Goal: Task Accomplishment & Management: Manage account settings

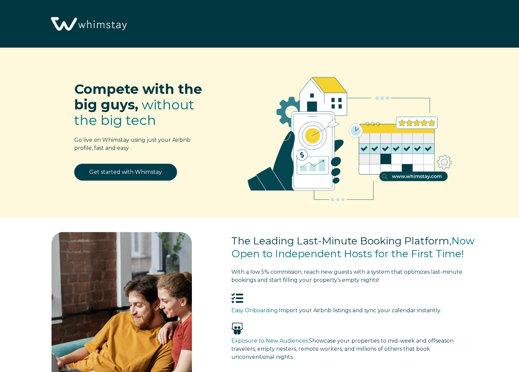
select select "US"
click at [128, 173] on link "Get started with Whimstay" at bounding box center [125, 172] width 103 height 17
select select "US"
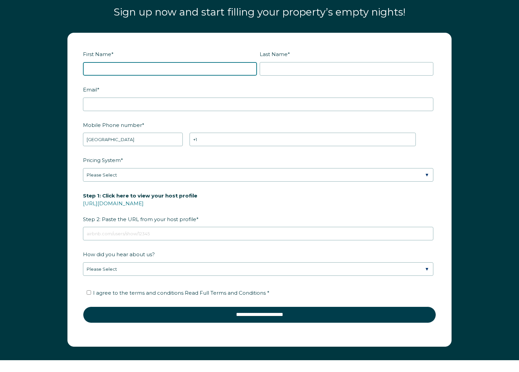
click at [107, 66] on input "First Name *" at bounding box center [170, 69] width 174 height 14
type input "April"
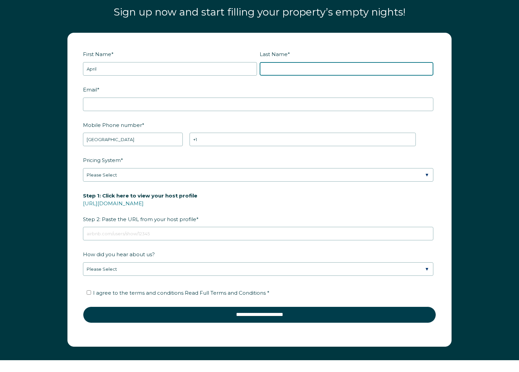
type input "Tuite"
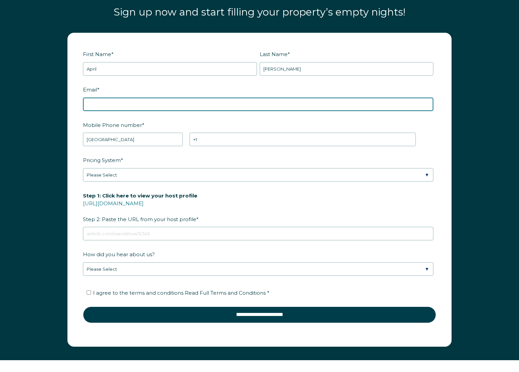
type input "apriltuite@gmail.com"
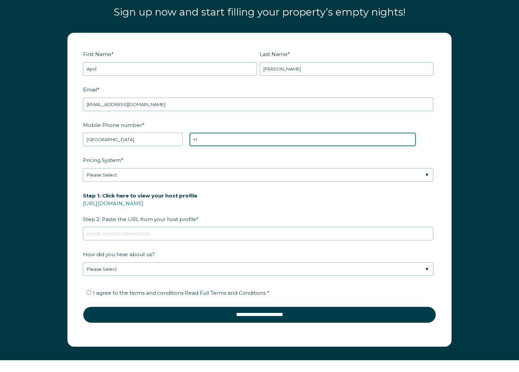
type input "+1 3035228307"
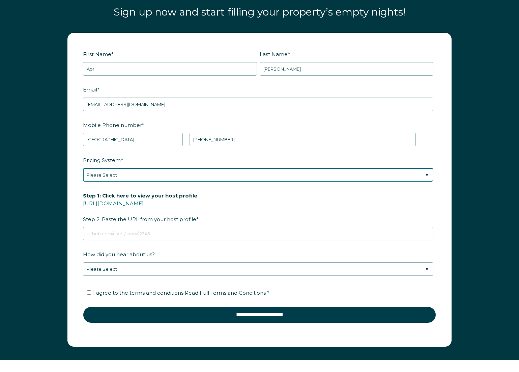
select select "Airbnb Smart Pricing"
click option "Airbnb Smart Pricing" at bounding box center [0, 0] width 0 height 0
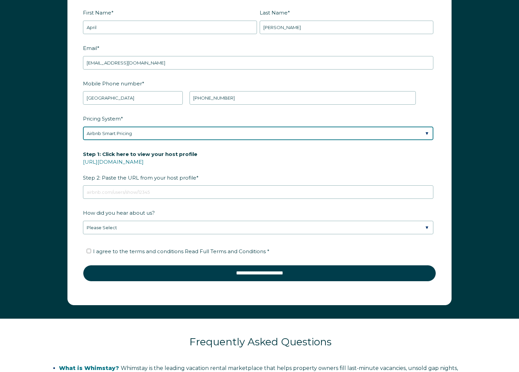
scroll to position [878, 0]
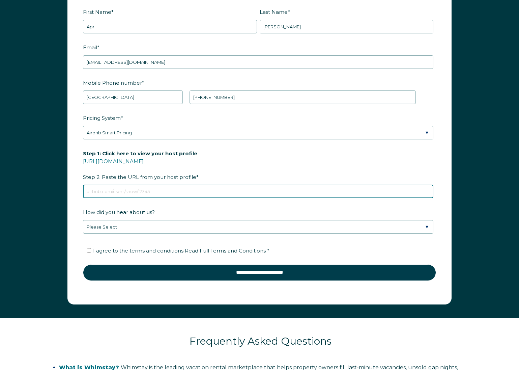
click at [106, 190] on input "Step 1: Click here to view your host profile https://www.airbnb.com/users/show/…" at bounding box center [258, 192] width 351 height 14
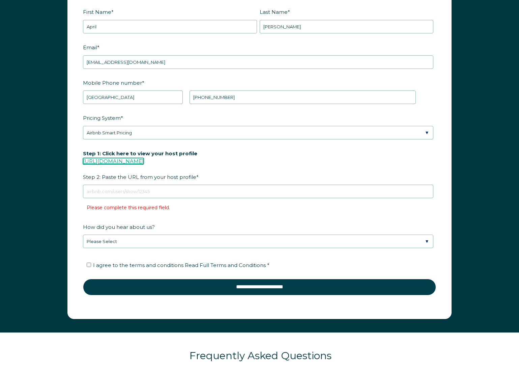
click at [119, 160] on link "https://www.airbnb.com/users/show/" at bounding box center [113, 161] width 61 height 6
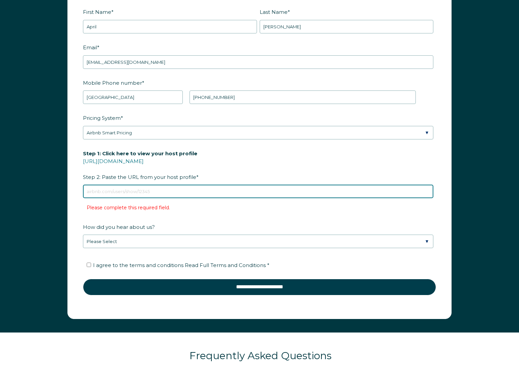
click at [128, 190] on input "Step 1: Click here to view your host profile https://www.airbnb.com/users/show/…" at bounding box center [258, 192] width 351 height 14
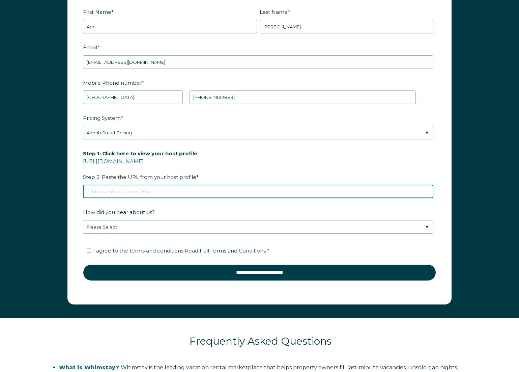
paste input "https://www.airbnb.com/users/show/120599824"
type input "https://www.airbnb.com/users/show/120599824"
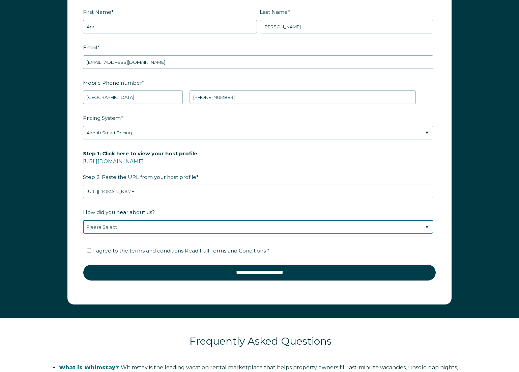
select select "Google Search"
click option "Found Whimstay through a Google search" at bounding box center [0, 0] width 0 height 0
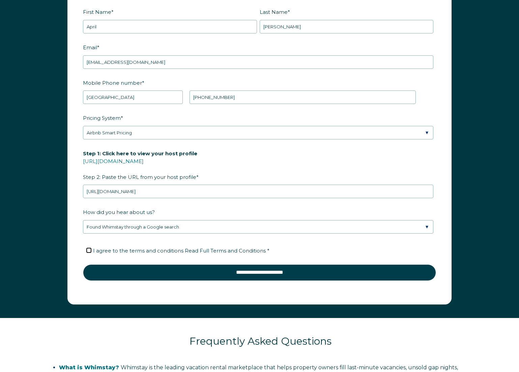
click at [88, 250] on input "I agree to the terms and conditions Read Full Terms and Conditions *" at bounding box center [89, 250] width 4 height 4
checkbox input "true"
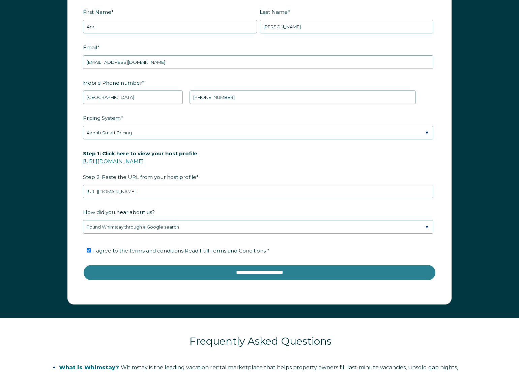
click at [224, 269] on input "**********" at bounding box center [259, 272] width 353 height 16
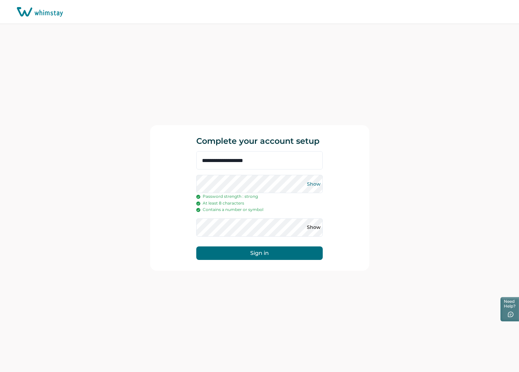
click at [311, 184] on button "Show" at bounding box center [313, 184] width 11 height 11
click at [259, 254] on button "Sign in" at bounding box center [259, 253] width 127 height 14
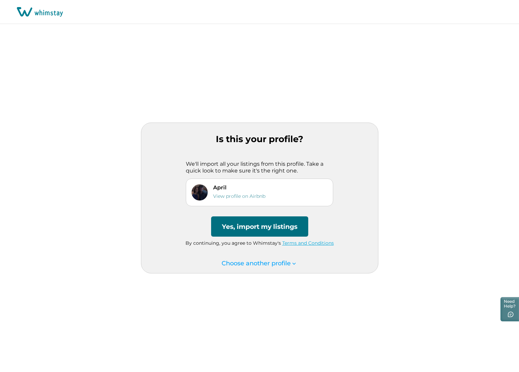
click at [275, 229] on button "Yes, import my listings" at bounding box center [259, 226] width 97 height 20
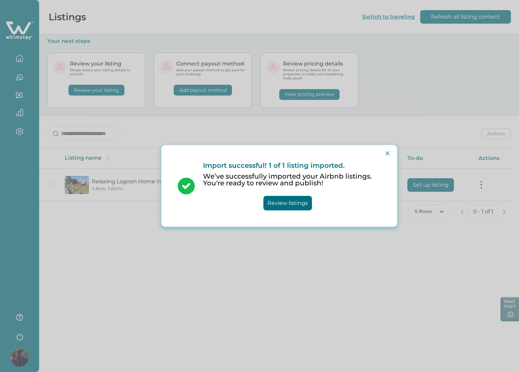
click at [284, 196] on button "Review listings" at bounding box center [288, 203] width 49 height 15
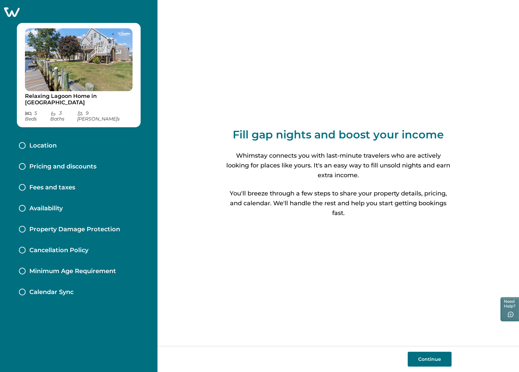
click at [427, 358] on button "Continue" at bounding box center [430, 359] width 44 height 15
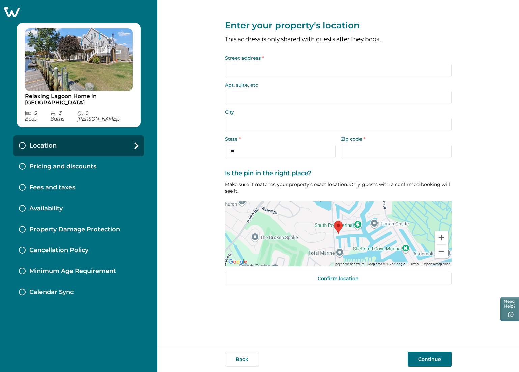
click at [258, 70] on input "Street address *" at bounding box center [338, 70] width 227 height 14
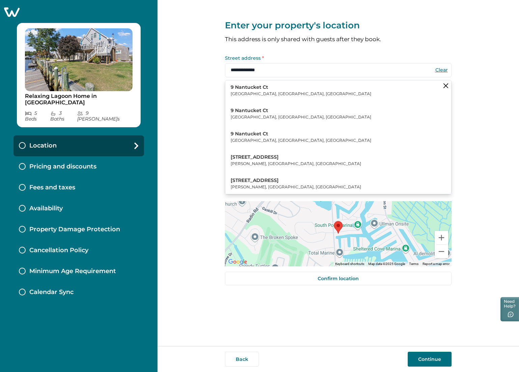
click at [177, 87] on div "**********" at bounding box center [339, 173] width 362 height 346
click at [445, 84] on icon "Clear suggestions" at bounding box center [446, 85] width 5 height 5
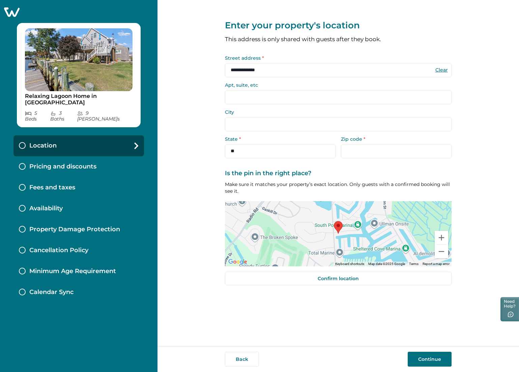
click at [241, 128] on input "City" at bounding box center [338, 124] width 227 height 14
click at [235, 124] on input "City" at bounding box center [338, 124] width 227 height 14
click at [235, 97] on input "Apt, suite, etc" at bounding box center [338, 97] width 227 height 14
click at [233, 123] on input "City" at bounding box center [338, 124] width 227 height 14
click at [237, 97] on input "Apt, suite, etc" at bounding box center [338, 97] width 227 height 14
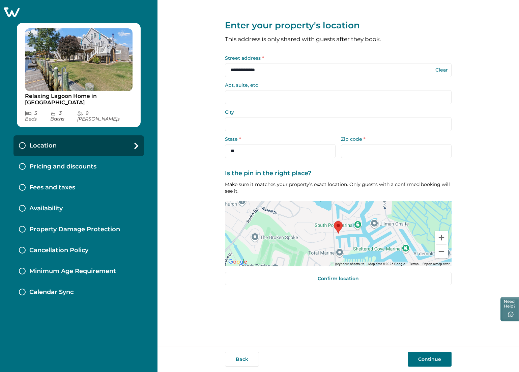
click at [238, 126] on input "City" at bounding box center [338, 124] width 227 height 14
click at [292, 122] on input "City" at bounding box center [338, 124] width 227 height 14
click at [268, 70] on input "**********" at bounding box center [338, 70] width 227 height 14
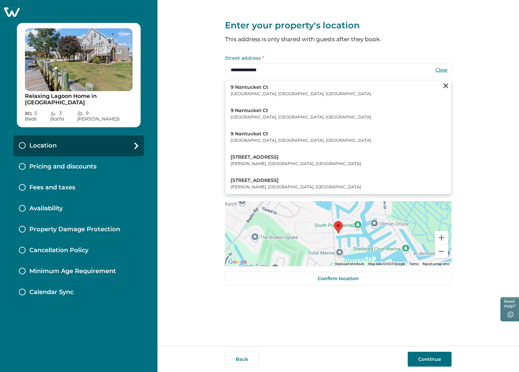
click at [245, 92] on p "Windsor, CO, USA" at bounding box center [301, 93] width 141 height 7
type input "**********"
type input "*******"
select select "**"
type input "*****"
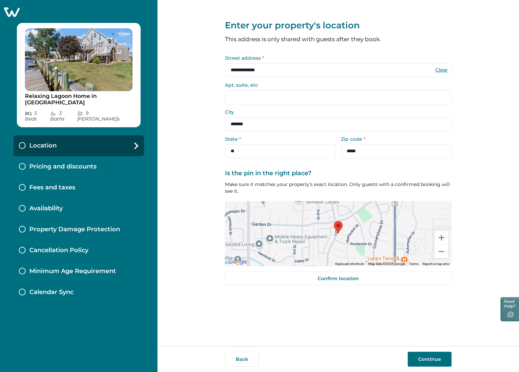
click at [225, 124] on input "*******" at bounding box center [338, 124] width 227 height 14
drag, startPoint x: 250, startPoint y: 124, endPoint x: 237, endPoint y: 124, distance: 13.2
click at [237, 124] on input "*******" at bounding box center [338, 124] width 227 height 14
click at [270, 72] on input "**********" at bounding box center [338, 70] width 227 height 14
click at [442, 71] on button "Clear" at bounding box center [442, 70] width 14 height 6
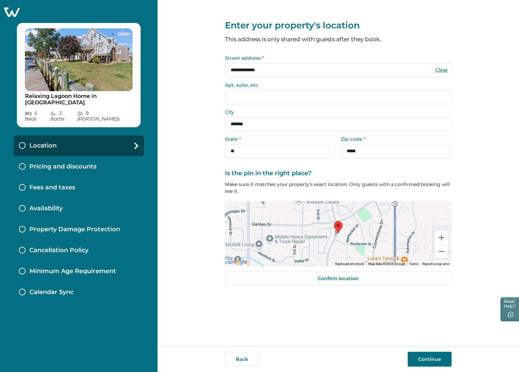
select select "**"
click at [240, 72] on input "Street address *" at bounding box center [338, 70] width 227 height 14
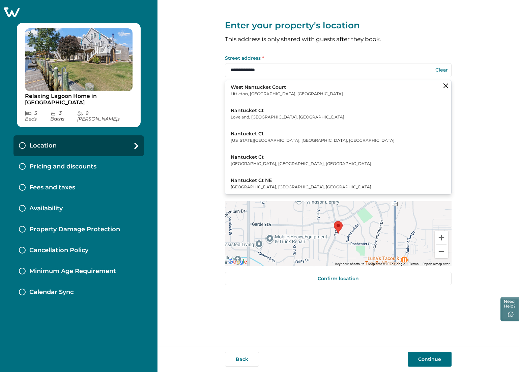
click at [194, 78] on div "**********" at bounding box center [339, 173] width 362 height 346
click at [234, 70] on input "**********" at bounding box center [338, 70] width 227 height 14
click at [285, 69] on input "**********" at bounding box center [338, 70] width 227 height 14
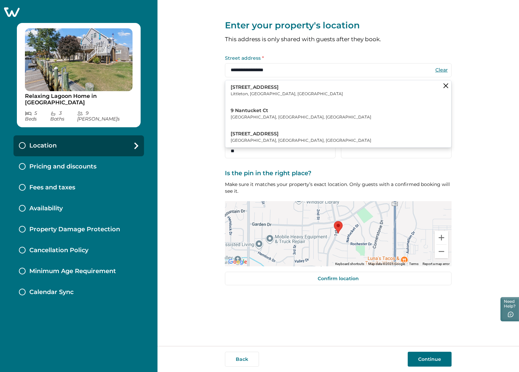
click at [261, 113] on p "9 Nantucket Ct" at bounding box center [301, 110] width 141 height 7
type input "**********"
select select "**"
type input "*****"
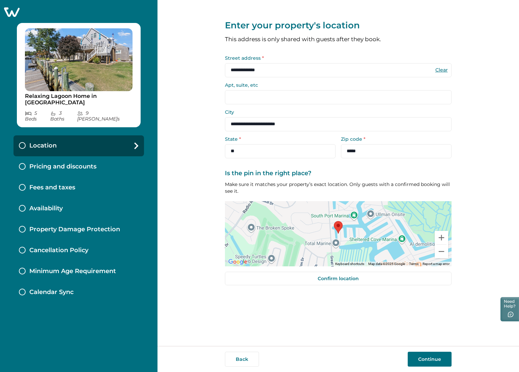
click at [424, 357] on button "Continue" at bounding box center [430, 359] width 44 height 15
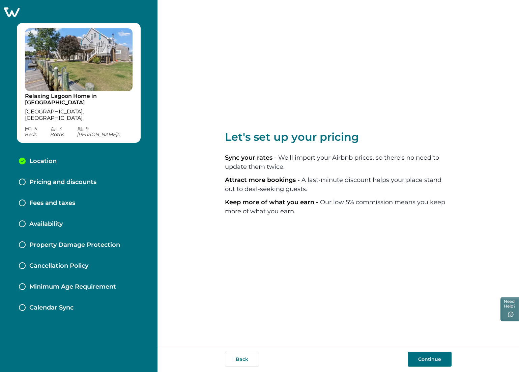
click at [427, 360] on button "Continue" at bounding box center [430, 359] width 44 height 15
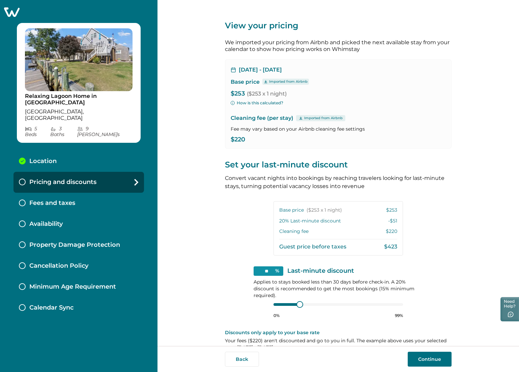
click at [392, 233] on p "$220" at bounding box center [391, 231] width 11 height 7
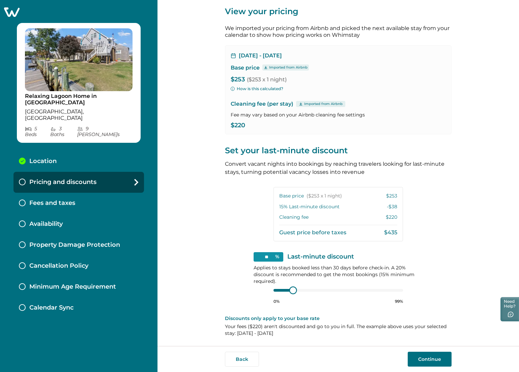
type input "**"
click at [293, 292] on div at bounding box center [293, 290] width 6 height 6
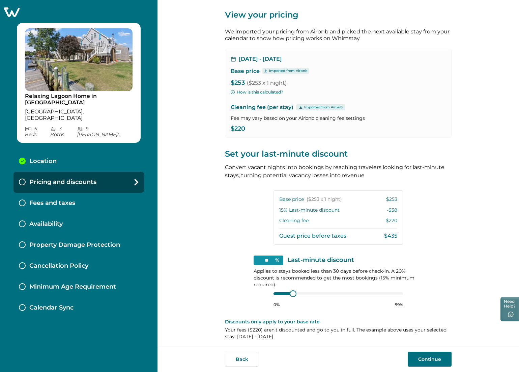
click at [202, 261] on div "View your pricing We imported your pricing from Airbnb and picked the next avai…" at bounding box center [339, 173] width 362 height 346
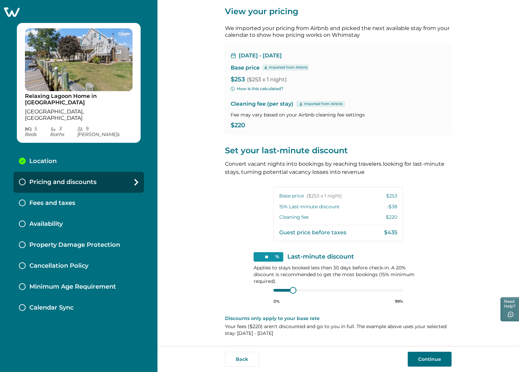
click at [242, 124] on p "$220" at bounding box center [338, 125] width 215 height 7
click at [238, 125] on p "$220" at bounding box center [338, 125] width 215 height 7
click at [246, 126] on p "$220" at bounding box center [338, 125] width 215 height 7
click at [237, 188] on div "View your pricing We imported your pricing from Airbnb and picked the next avai…" at bounding box center [338, 166] width 227 height 360
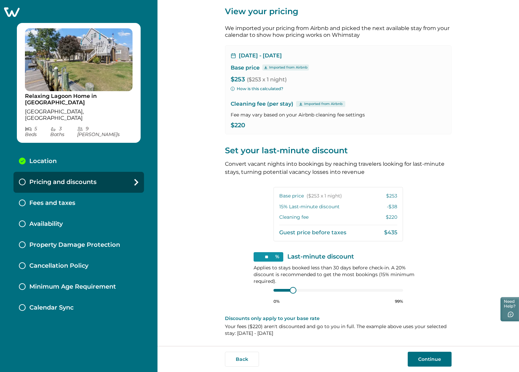
click at [431, 360] on button "Continue" at bounding box center [430, 359] width 44 height 15
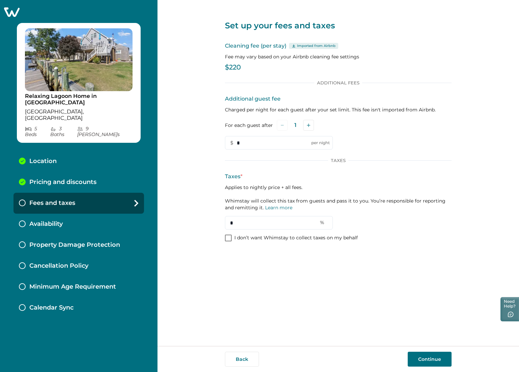
drag, startPoint x: 235, startPoint y: 69, endPoint x: 241, endPoint y: 67, distance: 6.6
click at [235, 69] on p "$220" at bounding box center [338, 67] width 227 height 7
click at [310, 69] on p "$220" at bounding box center [338, 67] width 227 height 7
click at [239, 225] on input "*" at bounding box center [279, 223] width 108 height 14
click at [231, 223] on input "*" at bounding box center [279, 223] width 108 height 14
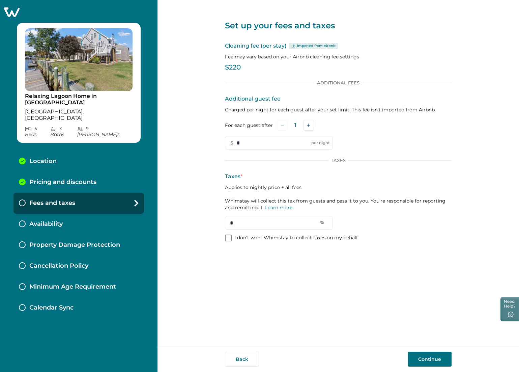
drag, startPoint x: 331, startPoint y: 209, endPoint x: 304, endPoint y: 210, distance: 27.0
click at [331, 209] on p "Applies to nightly price + all fees. Whimstay will collect this tax from guests…" at bounding box center [338, 197] width 227 height 27
click at [282, 208] on link "Learn more" at bounding box center [278, 208] width 27 height 6
drag, startPoint x: 237, startPoint y: 223, endPoint x: 231, endPoint y: 223, distance: 5.7
click at [231, 223] on input "*" at bounding box center [279, 223] width 108 height 14
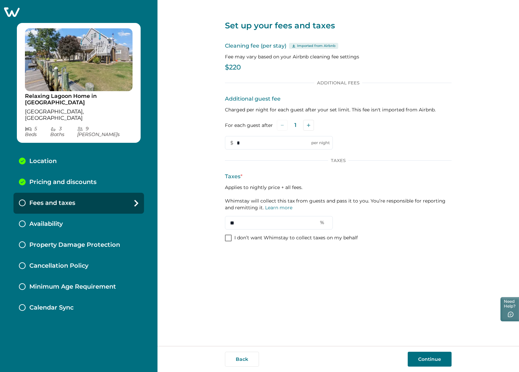
type input "**"
click at [433, 357] on button "Continue" at bounding box center [430, 359] width 44 height 15
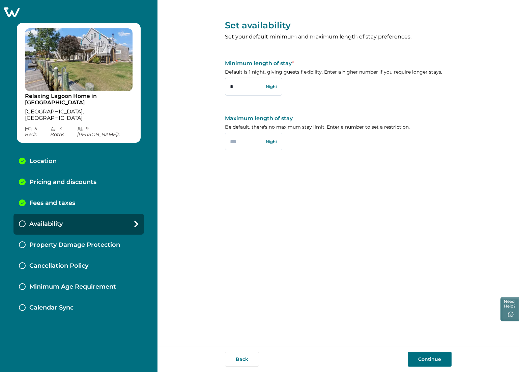
click at [230, 86] on input "*" at bounding box center [253, 87] width 57 height 18
type input "*"
click at [436, 360] on button "Continue" at bounding box center [430, 359] width 44 height 15
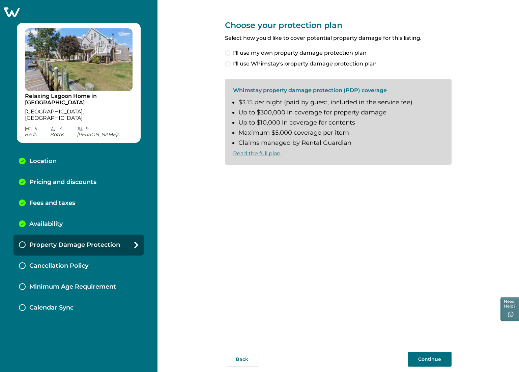
click at [227, 63] on span at bounding box center [227, 63] width 5 height 5
click at [227, 177] on span at bounding box center [227, 175] width 5 height 5
click at [432, 360] on button "Continue" at bounding box center [430, 359] width 44 height 15
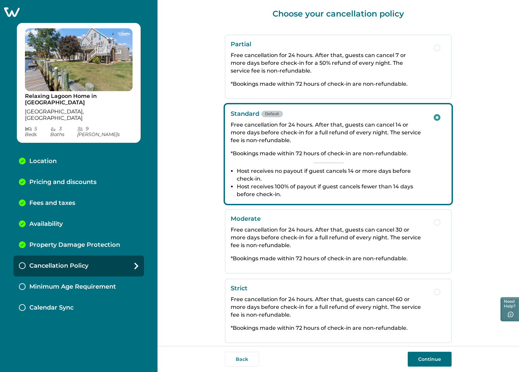
scroll to position [24, 0]
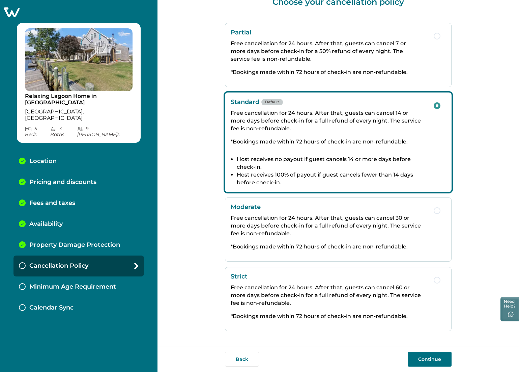
click at [431, 360] on button "Continue" at bounding box center [430, 359] width 44 height 15
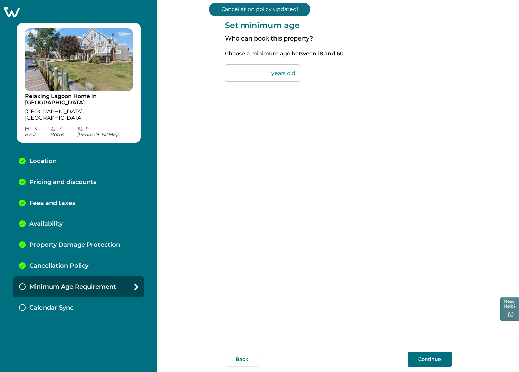
drag, startPoint x: 235, startPoint y: 74, endPoint x: 231, endPoint y: 73, distance: 4.8
click at [231, 73] on input "**" at bounding box center [262, 72] width 75 height 17
type input "**"
click at [425, 359] on button "Continue" at bounding box center [430, 359] width 44 height 15
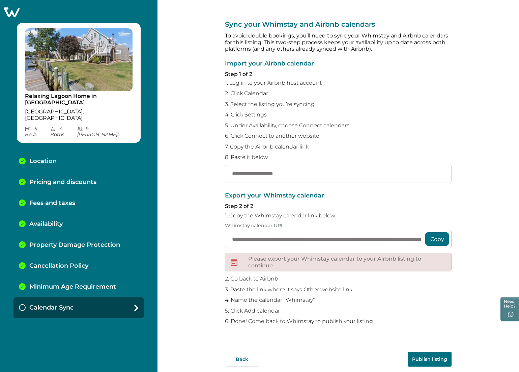
click at [261, 173] on input "text" at bounding box center [338, 174] width 227 height 18
click at [263, 172] on input "text" at bounding box center [338, 174] width 227 height 18
click at [264, 172] on input "text" at bounding box center [338, 174] width 227 height 18
click at [263, 172] on input "text" at bounding box center [338, 174] width 227 height 18
paste input "**********"
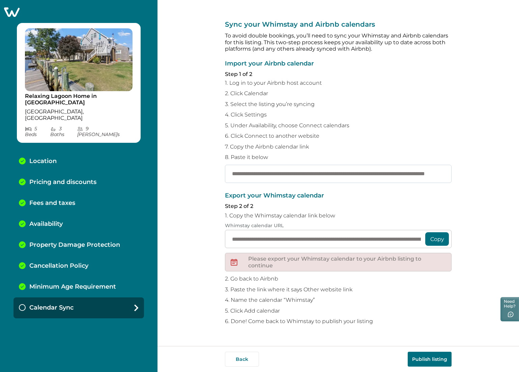
scroll to position [0, 69]
type input "**********"
click at [438, 238] on button "Copy" at bounding box center [438, 239] width 24 height 14
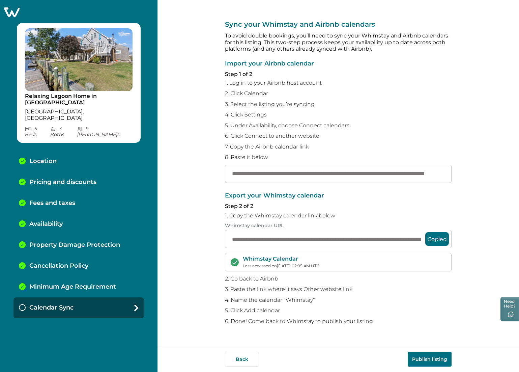
click at [435, 361] on button "Publish listing" at bounding box center [430, 359] width 44 height 15
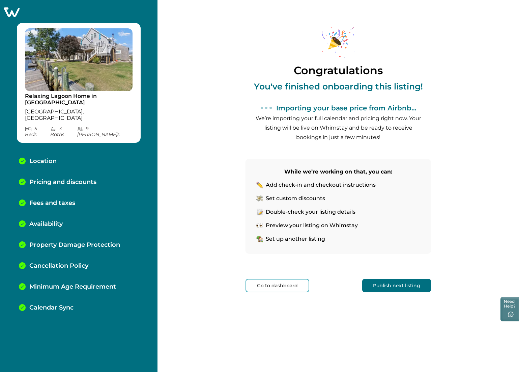
click at [280, 284] on button "Go to dashboard" at bounding box center [278, 286] width 64 height 14
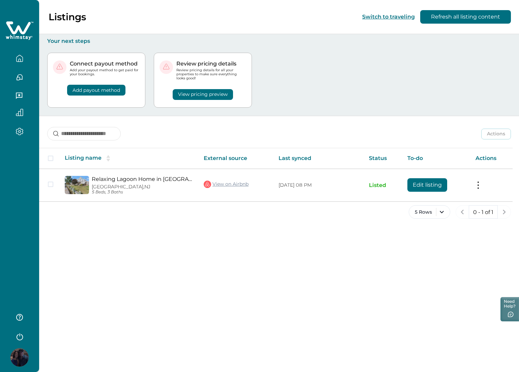
click at [21, 132] on icon "button" at bounding box center [19, 132] width 7 height 8
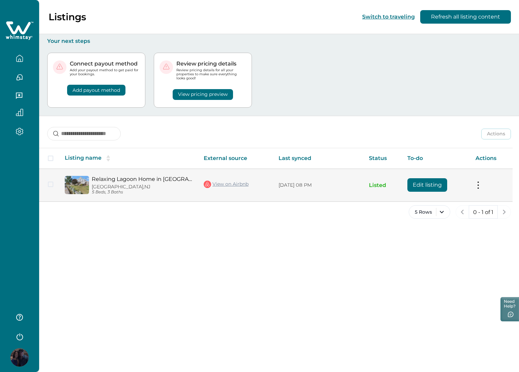
click at [193, 181] on link "Relaxing Lagoon Home in [GEOGRAPHIC_DATA]" at bounding box center [142, 179] width 101 height 6
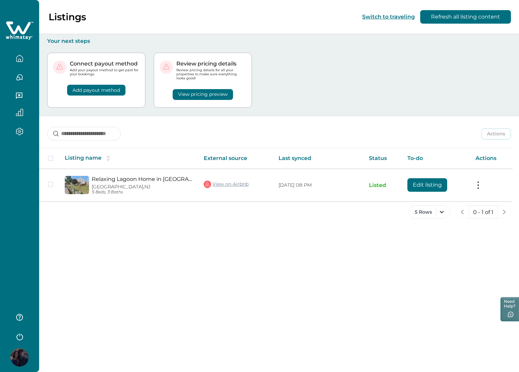
click at [19, 132] on icon "button" at bounding box center [20, 132] width 2 height 2
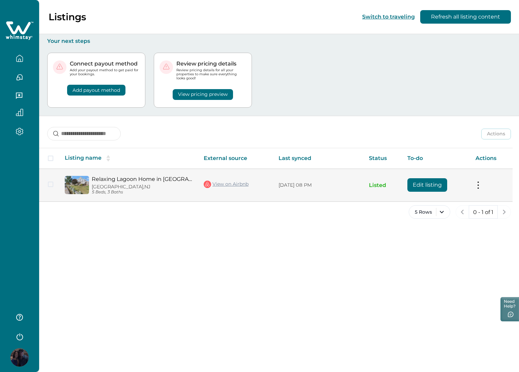
click at [170, 177] on link "Relaxing Lagoon Home in [GEOGRAPHIC_DATA]" at bounding box center [142, 179] width 101 height 6
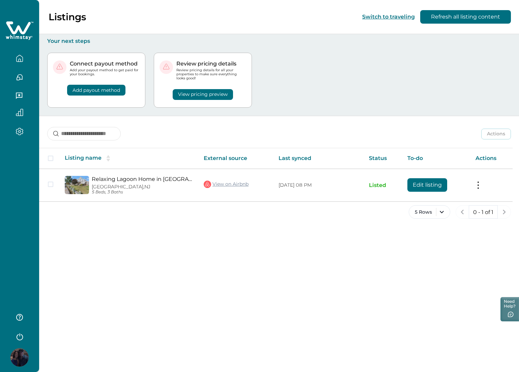
click at [198, 92] on button "View pricing preview" at bounding box center [203, 94] width 60 height 11
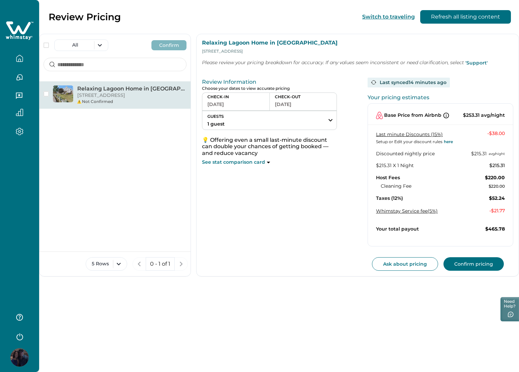
click at [100, 99] on p "[STREET_ADDRESS]" at bounding box center [131, 95] width 109 height 7
click at [414, 265] on button "Ask about pricing" at bounding box center [405, 264] width 66 height 14
click at [20, 131] on icon "button" at bounding box center [20, 132] width 2 height 2
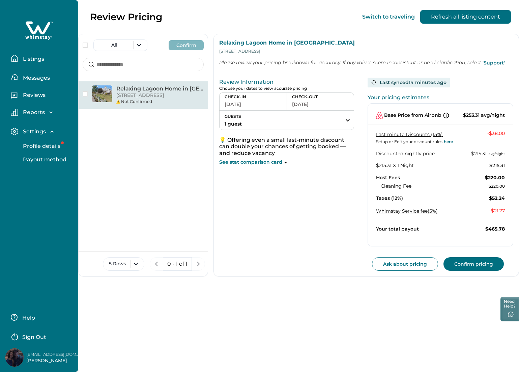
click at [47, 147] on p "Profile details" at bounding box center [40, 146] width 39 height 7
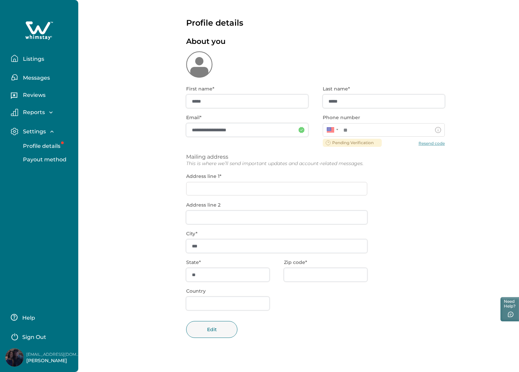
type input "**********"
click at [35, 146] on p "Profile details" at bounding box center [40, 146] width 39 height 7
click at [36, 144] on p "Profile details" at bounding box center [40, 146] width 39 height 7
click at [38, 161] on p "Payout method" at bounding box center [44, 159] width 46 height 7
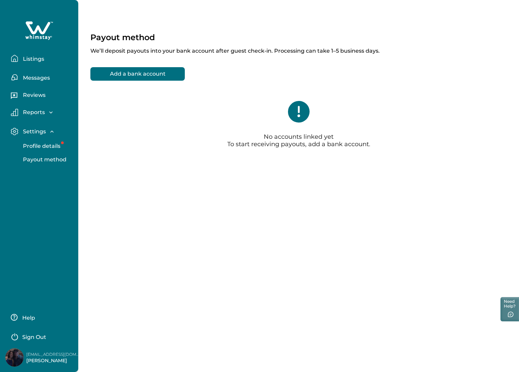
click at [32, 58] on p "Listings" at bounding box center [32, 59] width 23 height 7
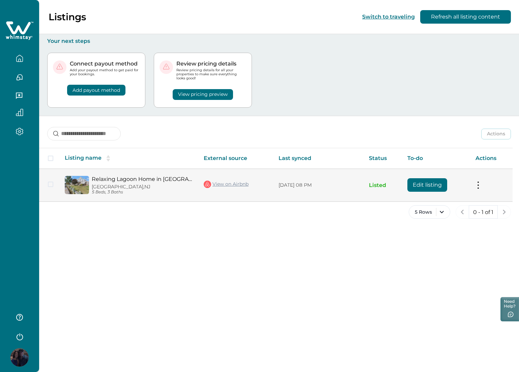
click at [52, 186] on span at bounding box center [50, 184] width 5 height 5
click at [424, 184] on button "Edit listing" at bounding box center [428, 185] width 40 height 14
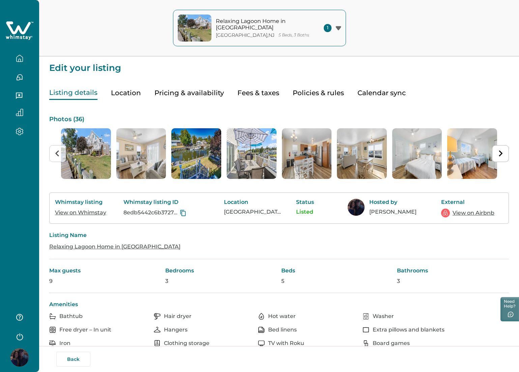
click at [379, 93] on button "Calendar sync" at bounding box center [382, 93] width 48 height 14
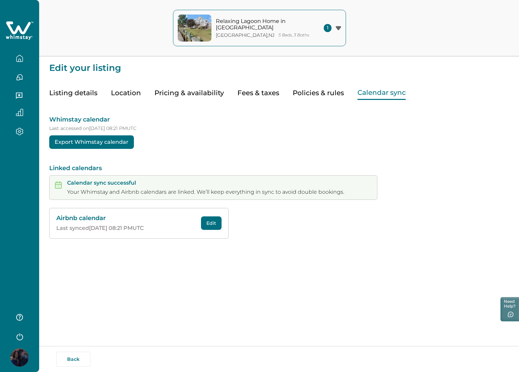
click at [86, 143] on button "Export Whimstay calendar" at bounding box center [91, 142] width 85 height 14
click at [109, 142] on button "Export Whimstay calendar" at bounding box center [91, 142] width 85 height 14
click at [85, 93] on button "Listing details" at bounding box center [73, 93] width 48 height 14
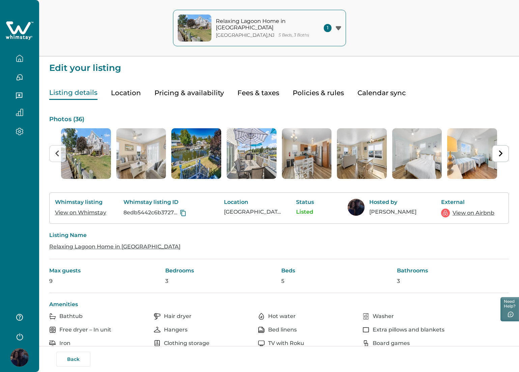
click at [197, 92] on button "Pricing & availability" at bounding box center [190, 93] width 70 height 14
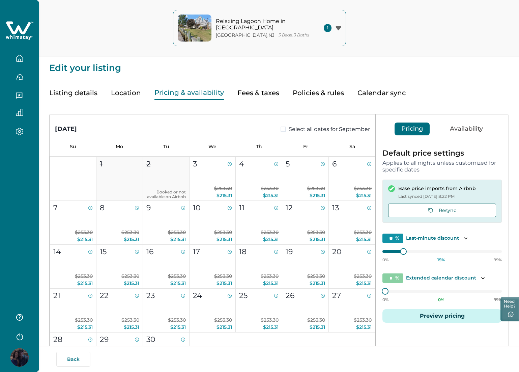
scroll to position [1, 0]
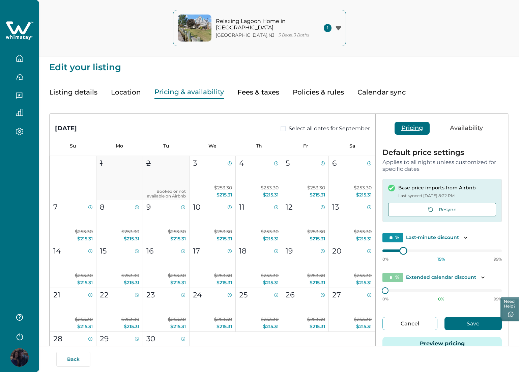
click at [391, 251] on div at bounding box center [442, 251] width 119 height 0
click at [414, 266] on div "Default price settings Applies to all nights unless customized for specific dat…" at bounding box center [442, 253] width 133 height 223
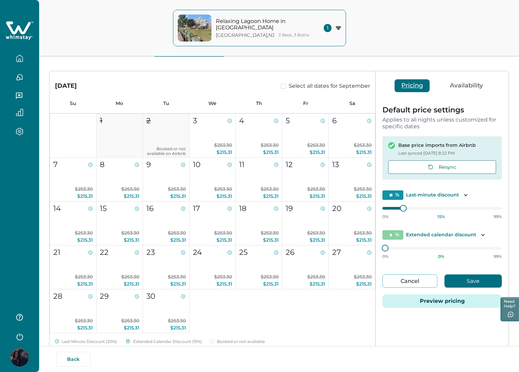
scroll to position [42, 0]
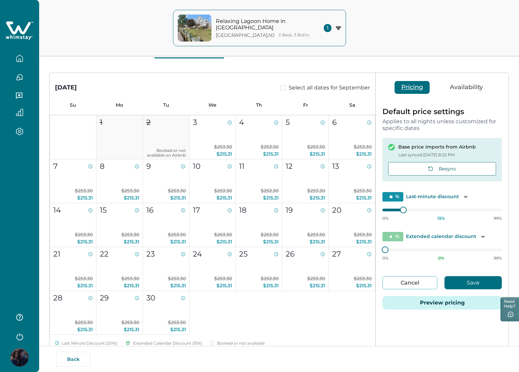
click at [406, 210] on div at bounding box center [403, 209] width 5 height 5
type input "**"
click at [378, 212] on div "Default price settings Applies to all nights unless customized for specific dat…" at bounding box center [442, 212] width 133 height 223
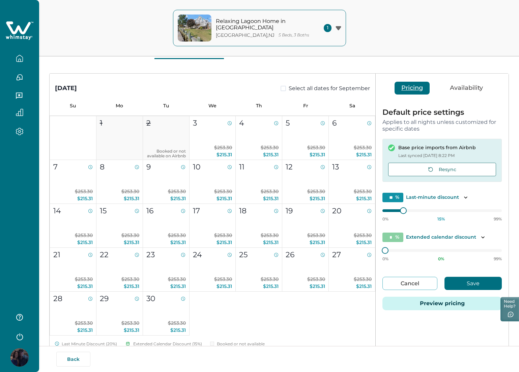
click at [436, 220] on div "0% 15 % 99%" at bounding box center [442, 218] width 119 height 5
click at [448, 170] on button "Resync" at bounding box center [442, 170] width 108 height 14
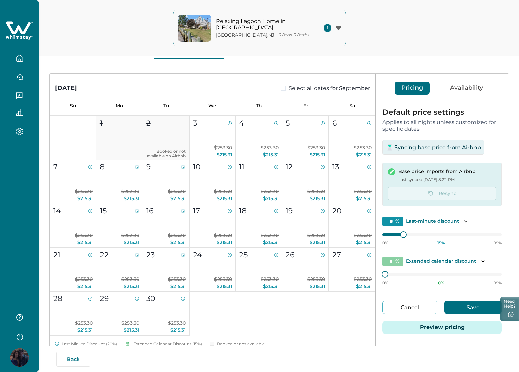
click at [469, 87] on button "Availability" at bounding box center [467, 88] width 47 height 13
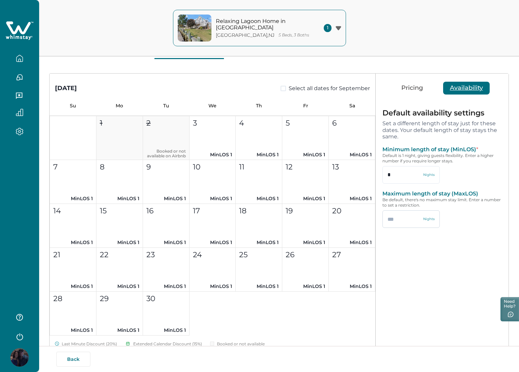
drag, startPoint x: 396, startPoint y: 219, endPoint x: 387, endPoint y: 219, distance: 8.8
click at [387, 219] on input "text" at bounding box center [411, 219] width 57 height 18
type input "*"
click at [404, 249] on button "Cancel" at bounding box center [403, 249] width 41 height 13
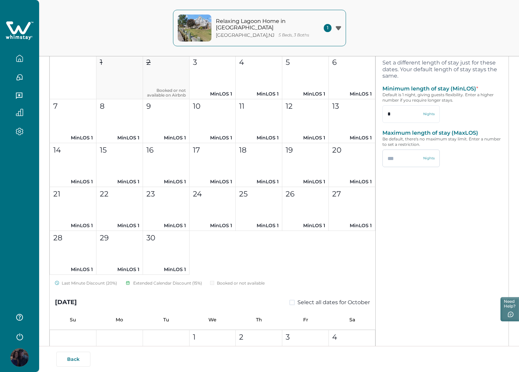
scroll to position [0, 0]
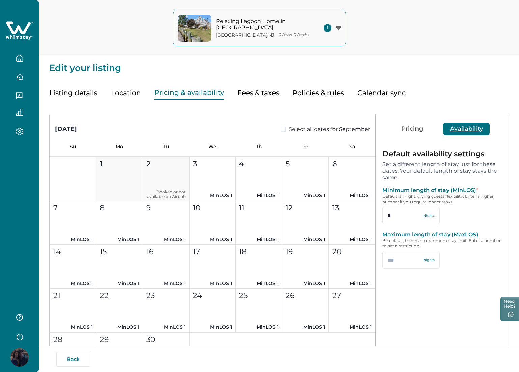
click at [82, 93] on button "Listing details" at bounding box center [73, 93] width 48 height 14
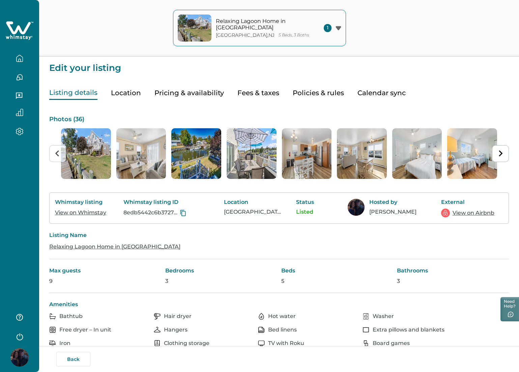
click at [127, 93] on button "Location" at bounding box center [126, 93] width 30 height 14
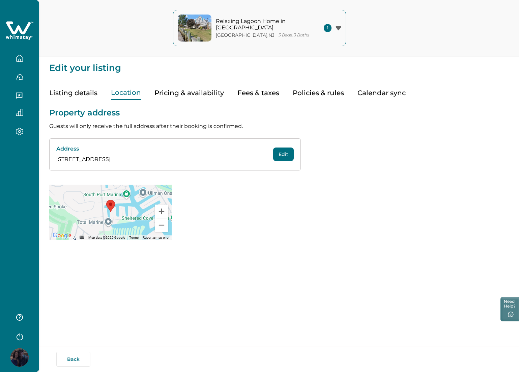
click at [175, 94] on button "Pricing & availability" at bounding box center [190, 93] width 70 height 14
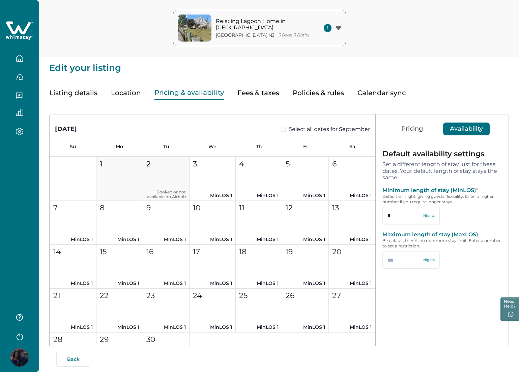
click at [250, 95] on button "Fees & taxes" at bounding box center [259, 93] width 42 height 14
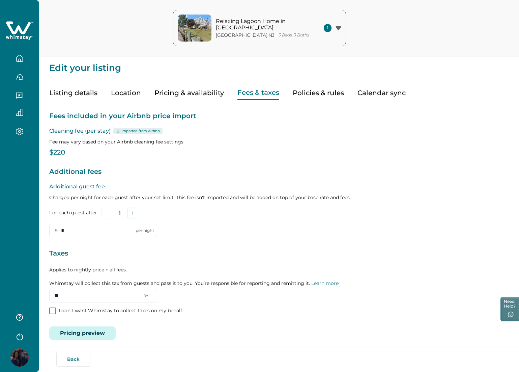
type input "*"
type input "**"
drag, startPoint x: 63, startPoint y: 149, endPoint x: 56, endPoint y: 153, distance: 8.6
click at [56, 153] on p "$220" at bounding box center [279, 152] width 460 height 7
click at [85, 158] on div "Fees included in your Airbnb price import Cleaning fee (per stay) Imported from…" at bounding box center [279, 220] width 460 height 240
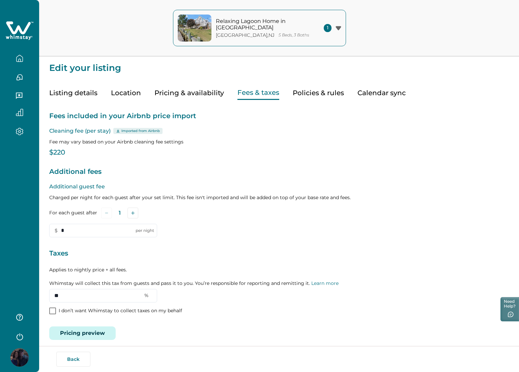
click at [118, 132] on icon at bounding box center [118, 130] width 4 height 3
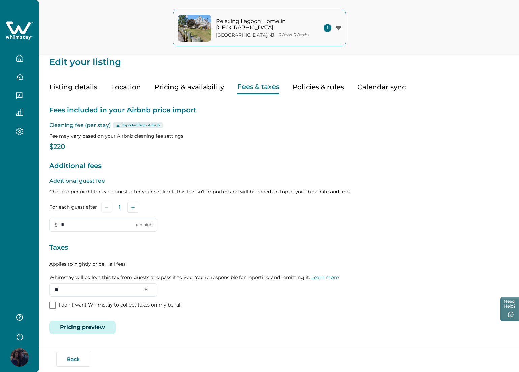
click at [319, 88] on button "Policies & rules" at bounding box center [318, 87] width 51 height 14
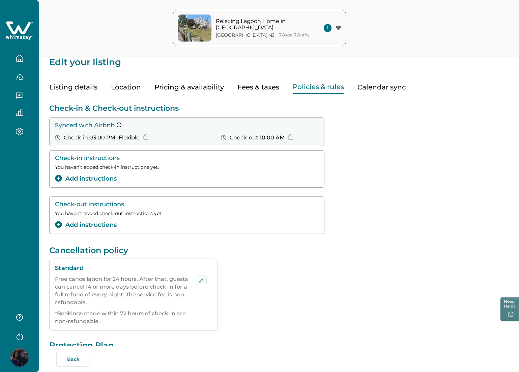
click at [70, 87] on button "Listing details" at bounding box center [73, 87] width 48 height 14
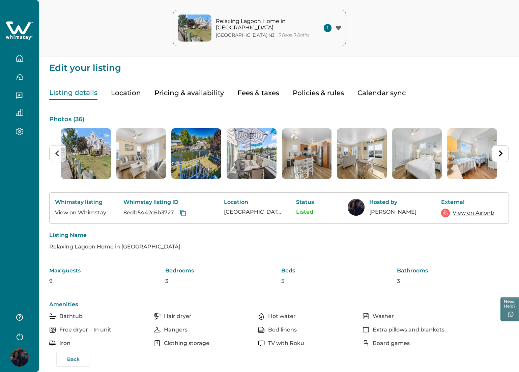
click at [21, 111] on icon "button" at bounding box center [19, 112] width 7 height 7
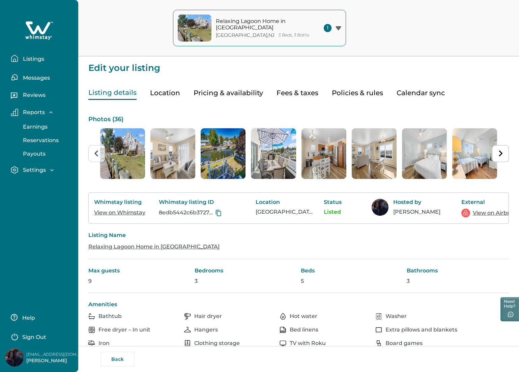
click at [28, 59] on p "Listings" at bounding box center [32, 59] width 23 height 7
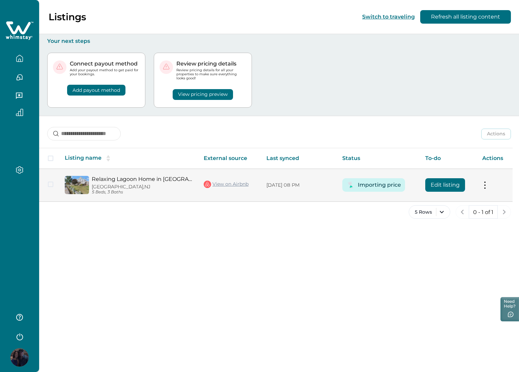
click at [488, 185] on button at bounding box center [485, 185] width 5 height 7
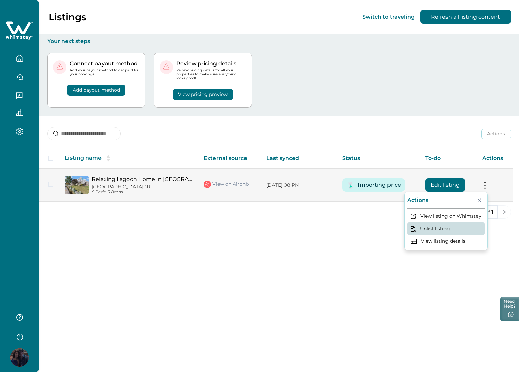
click at [432, 229] on button "Unlist listing" at bounding box center [446, 228] width 77 height 12
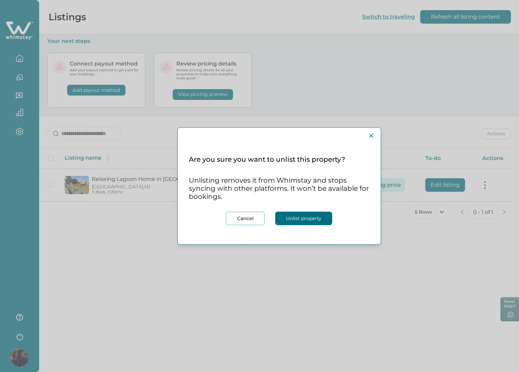
click at [298, 219] on button "Unlist property" at bounding box center [303, 219] width 57 height 14
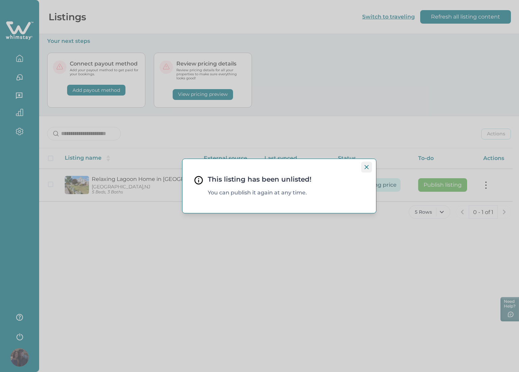
click at [367, 168] on icon "Close" at bounding box center [367, 167] width 4 height 4
